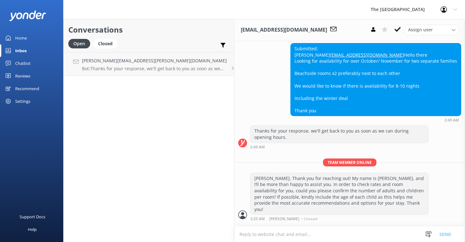
scroll to position [113, 0]
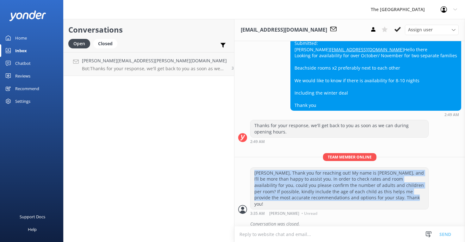
drag, startPoint x: 402, startPoint y: 198, endPoint x: 208, endPoint y: 177, distance: 194.9
click at [250, 177] on div "[PERSON_NAME], Thank you for reaching out! My name is [PERSON_NAME], and I’ll b…" at bounding box center [339, 189] width 178 height 42
copy div "[PERSON_NAME], Thank you for reaching out! My name is [PERSON_NAME], and I’ll b…"
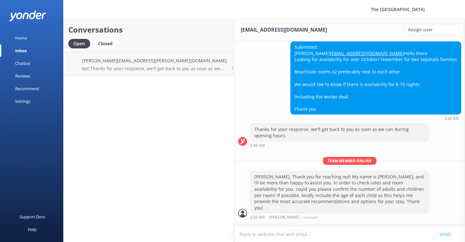
scroll to position [113, 0]
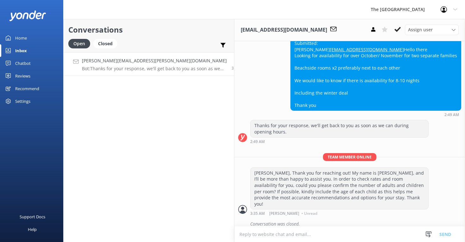
click at [122, 70] on p "Bot: Thanks for your response, we'll get back to you as soon as we can during o…" at bounding box center [154, 69] width 145 height 6
